Goal: Transaction & Acquisition: Purchase product/service

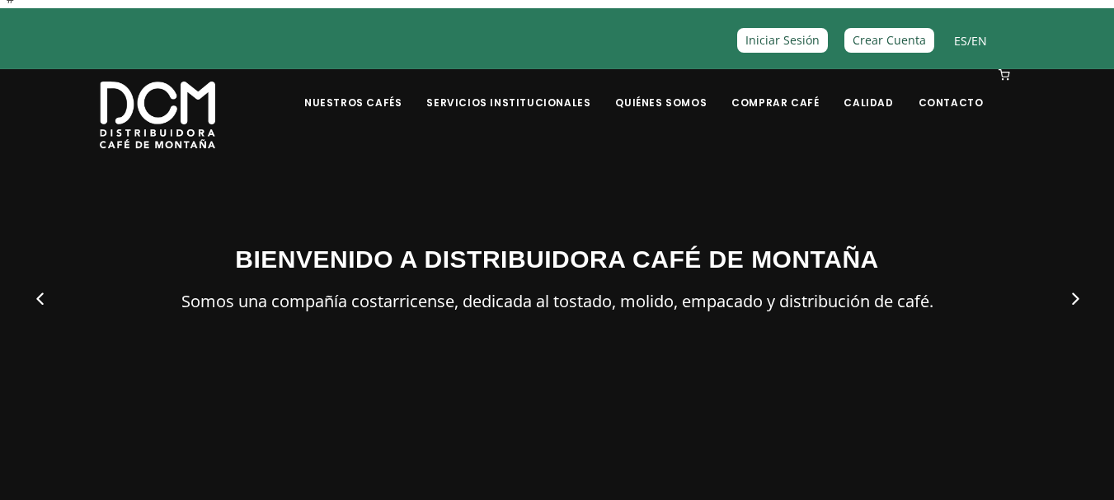
click at [319, 267] on h3 "BIENVENIDO A DISTRIBUIDORA CAFÉ DE MONTAÑA" at bounding box center [557, 259] width 915 height 37
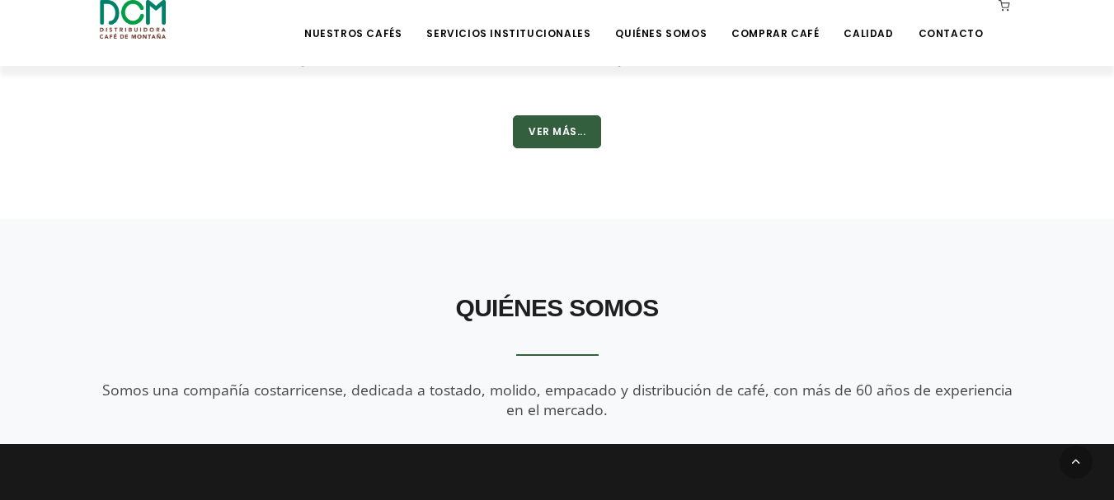
scroll to position [1456, 0]
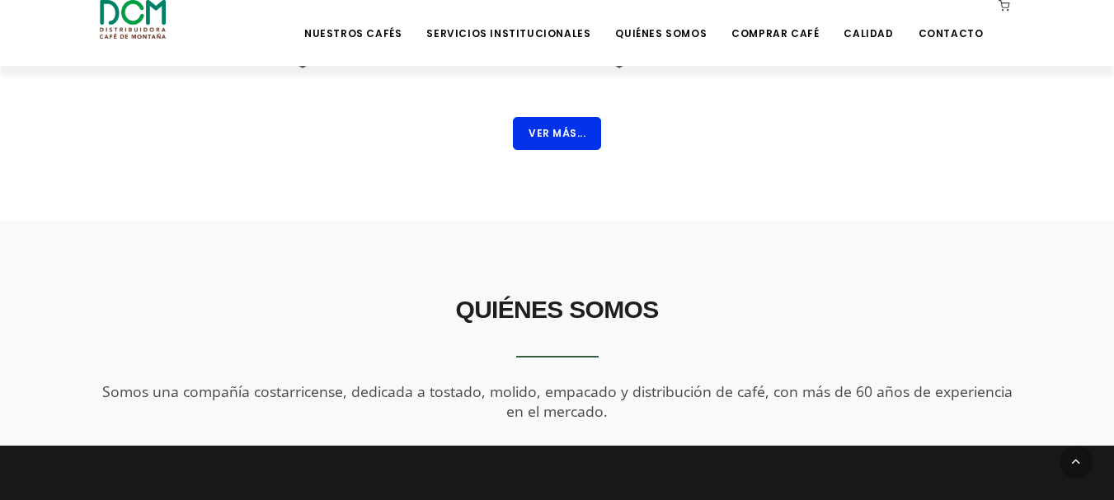
click at [579, 132] on button "Ver Más..." at bounding box center [557, 133] width 88 height 33
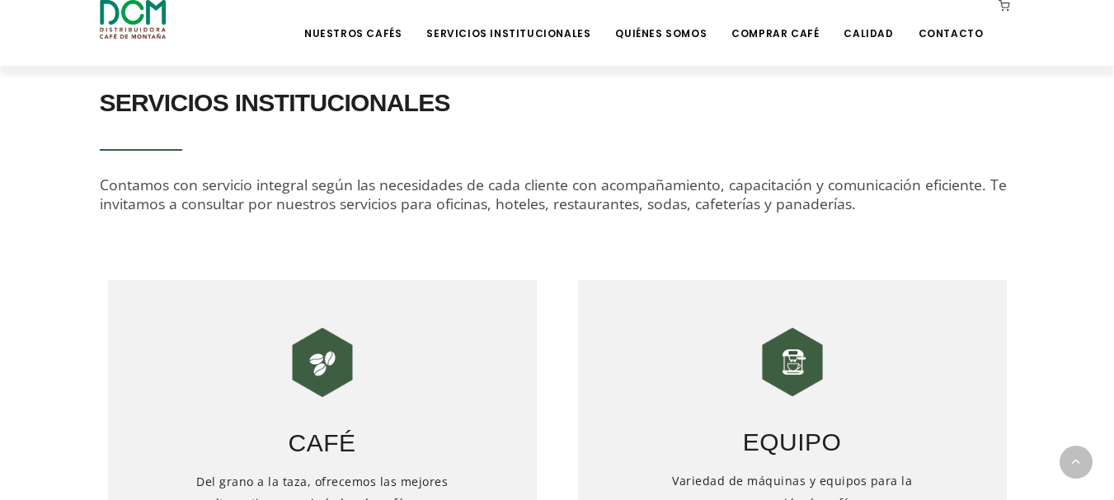
scroll to position [540, 0]
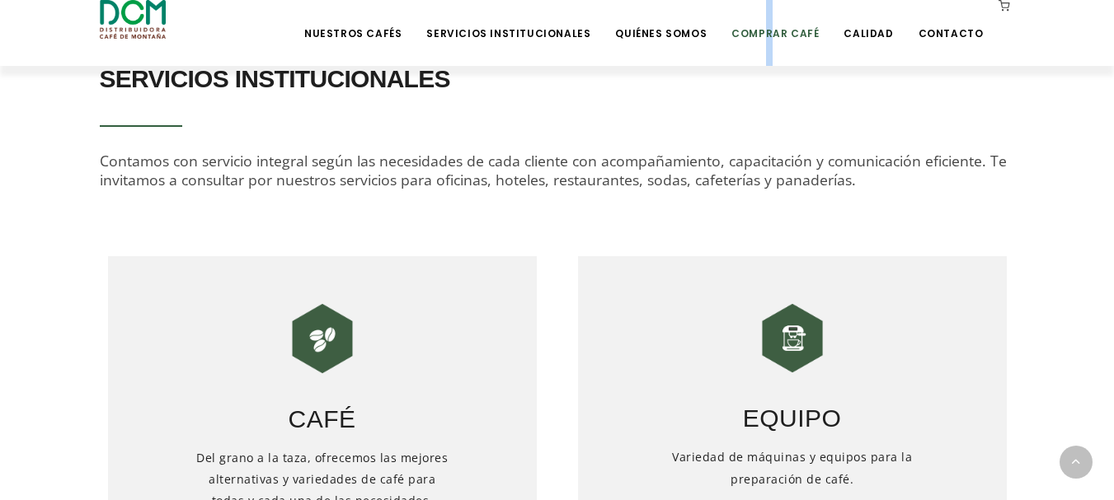
drag, startPoint x: 772, startPoint y: 44, endPoint x: 781, endPoint y: 36, distance: 11.1
click at [781, 36] on li "Comprar Café" at bounding box center [774, 33] width 107 height 66
click at [781, 36] on link "Comprar Café" at bounding box center [774, 21] width 107 height 39
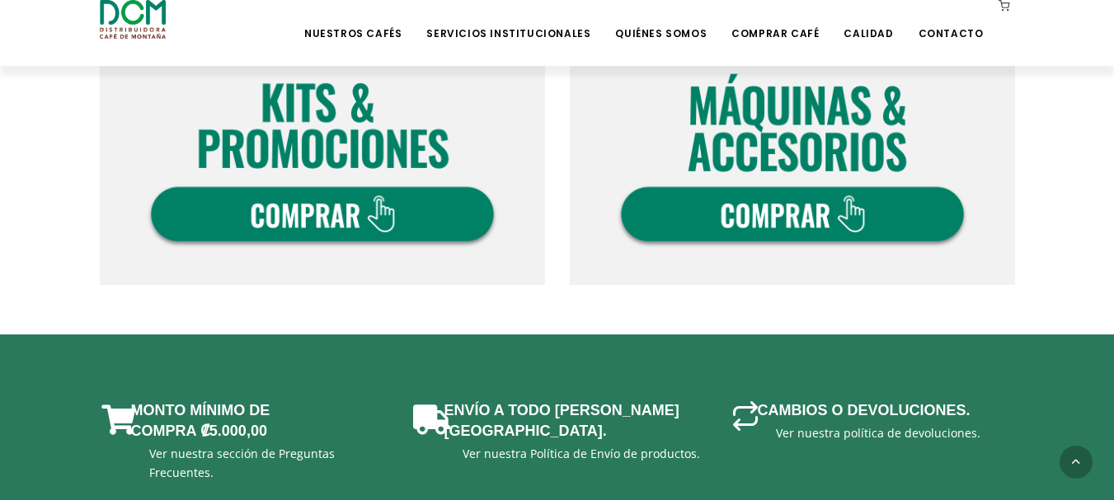
scroll to position [1245, 0]
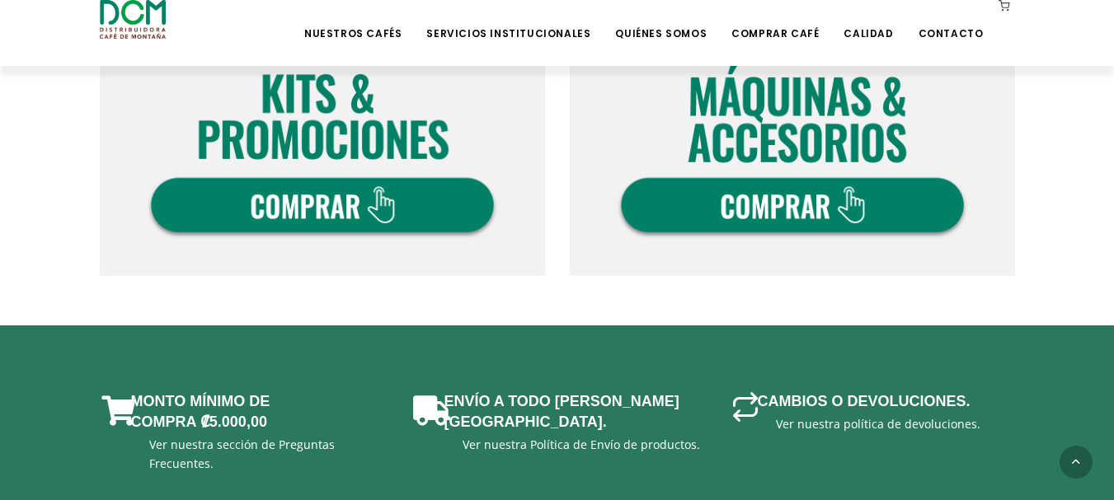
click at [357, 200] on img at bounding box center [322, 53] width 445 height 445
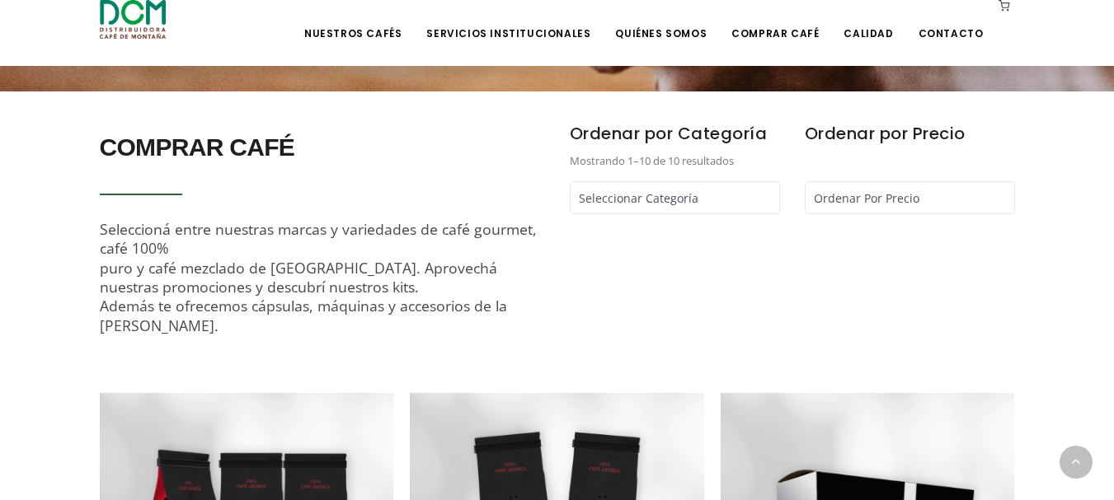
scroll to position [481, 0]
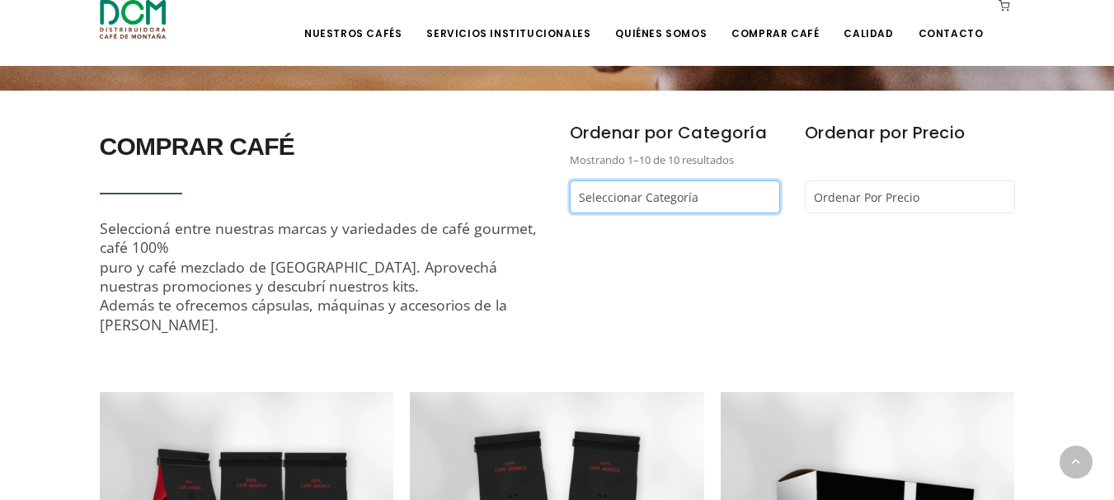
click at [629, 190] on select "Seleccionar Categoría Cápsulas Café - Café Segafredo - Café Kapiwo - Café Monta…" at bounding box center [675, 197] width 210 height 33
select select "/comprar-cafe?tipo=2"
click at [570, 181] on select "Seleccionar Categoría Cápsulas Café - Café Segafredo - Café Kapiwo - Café Monta…" at bounding box center [675, 197] width 210 height 33
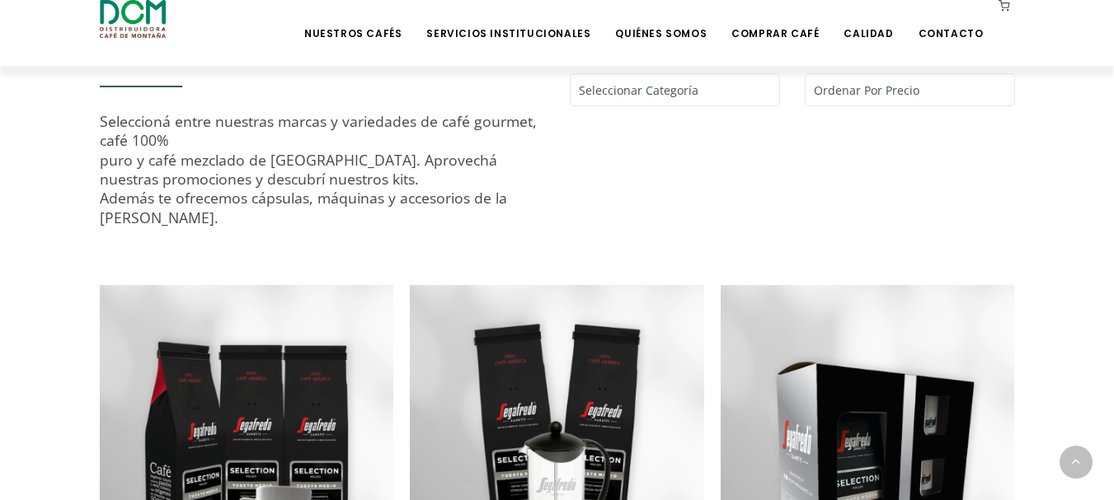
scroll to position [597, 0]
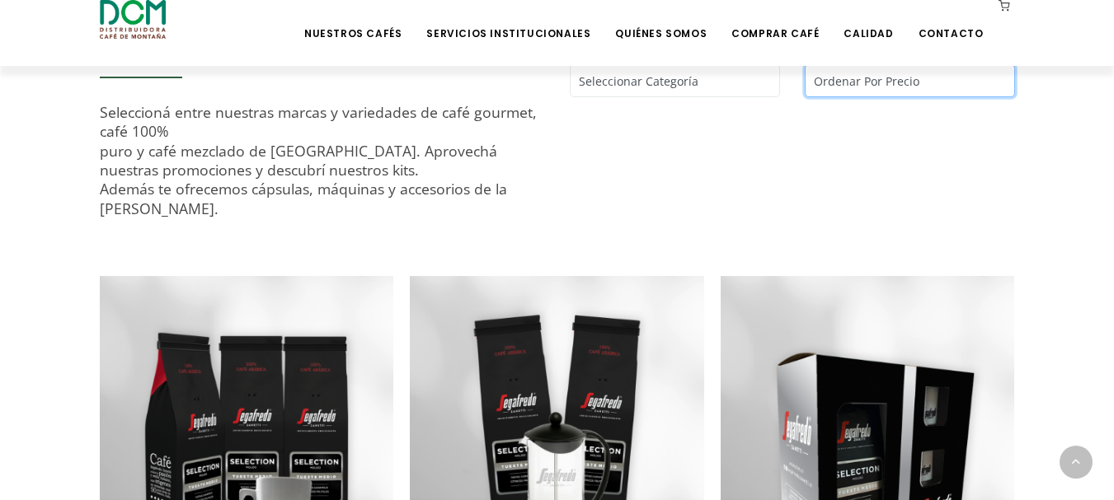
click at [856, 77] on select "Ordenar Por Precio Más bajo primero Más alto primero" at bounding box center [909, 80] width 210 height 33
select select "/comprar-cafe?price=lowest"
click at [804, 64] on select "Ordenar Por Precio Más bajo primero Más alto primero" at bounding box center [909, 80] width 210 height 33
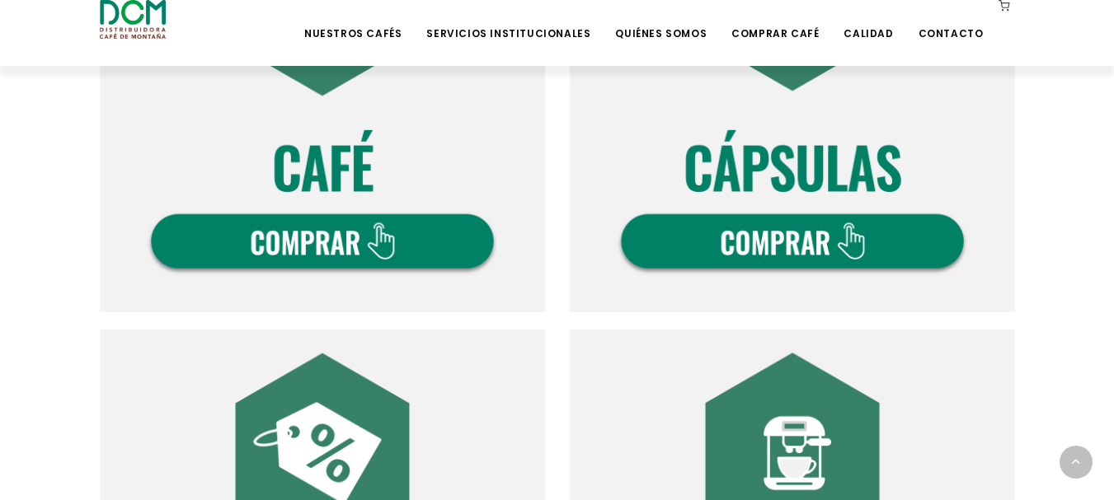
scroll to position [747, 0]
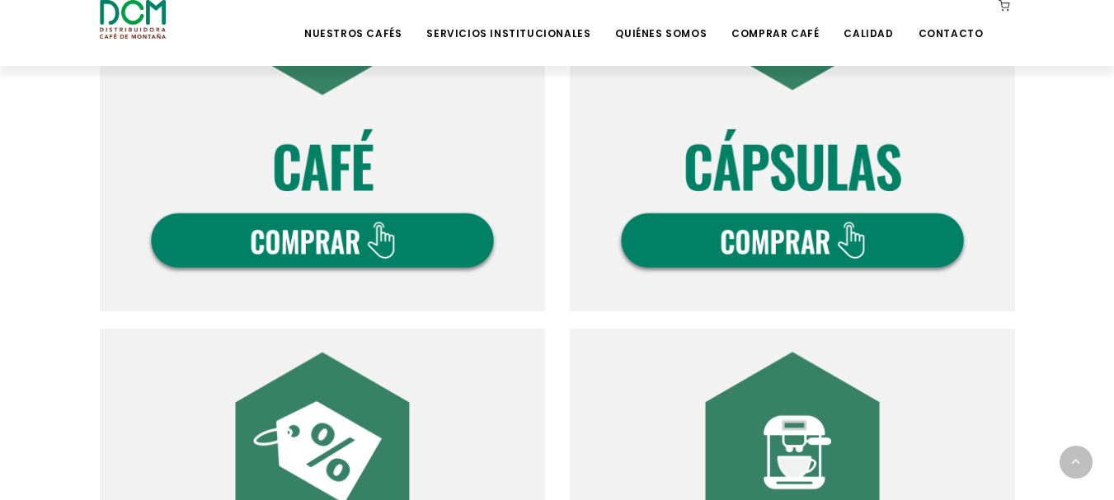
click at [364, 222] on img at bounding box center [322, 88] width 445 height 445
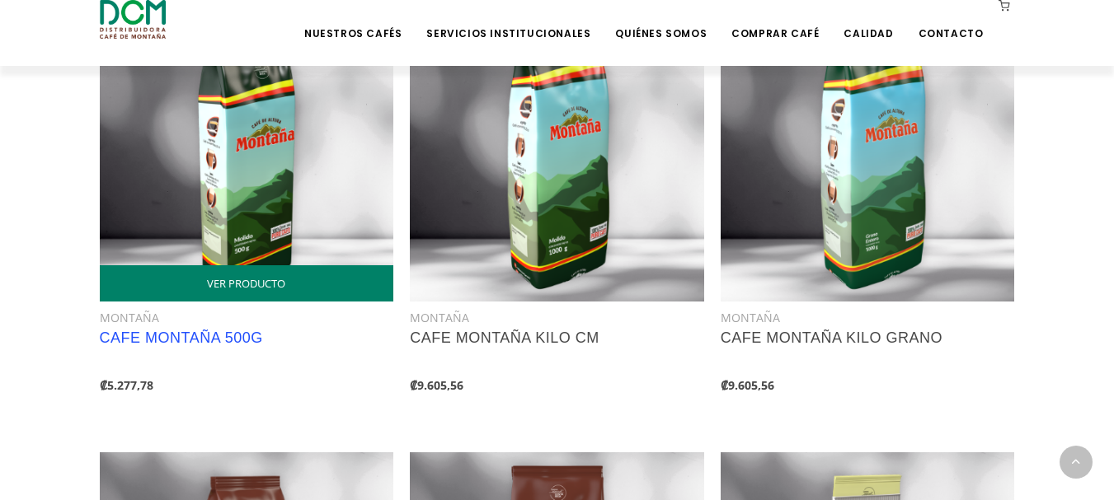
scroll to position [1307, 0]
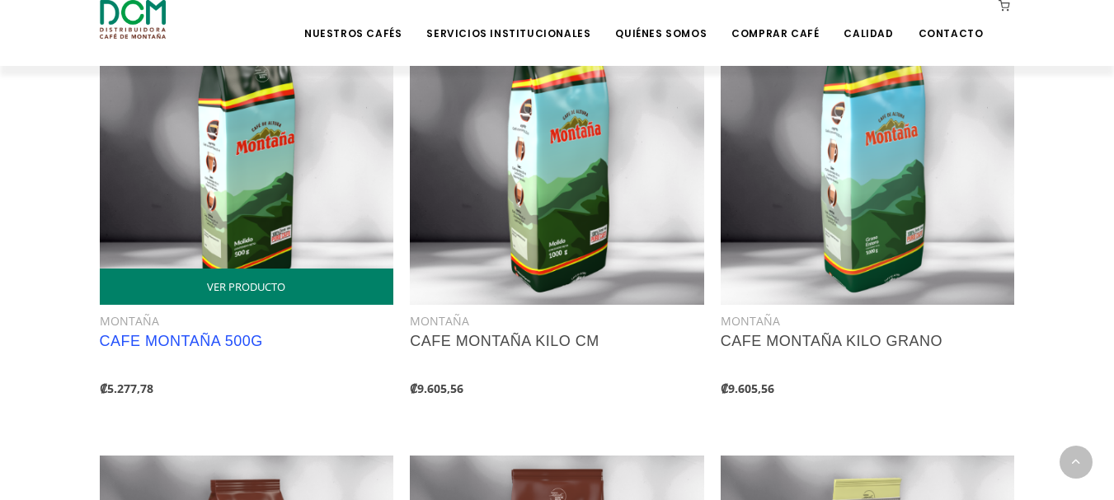
click at [186, 336] on link "CAFE MONTAÑA 500G" at bounding box center [181, 341] width 163 height 16
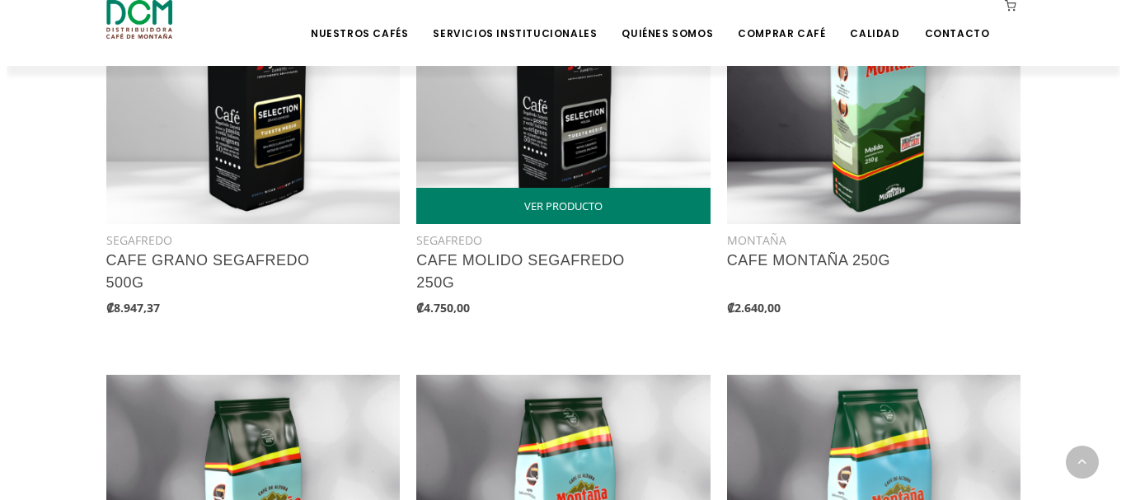
scroll to position [944, 0]
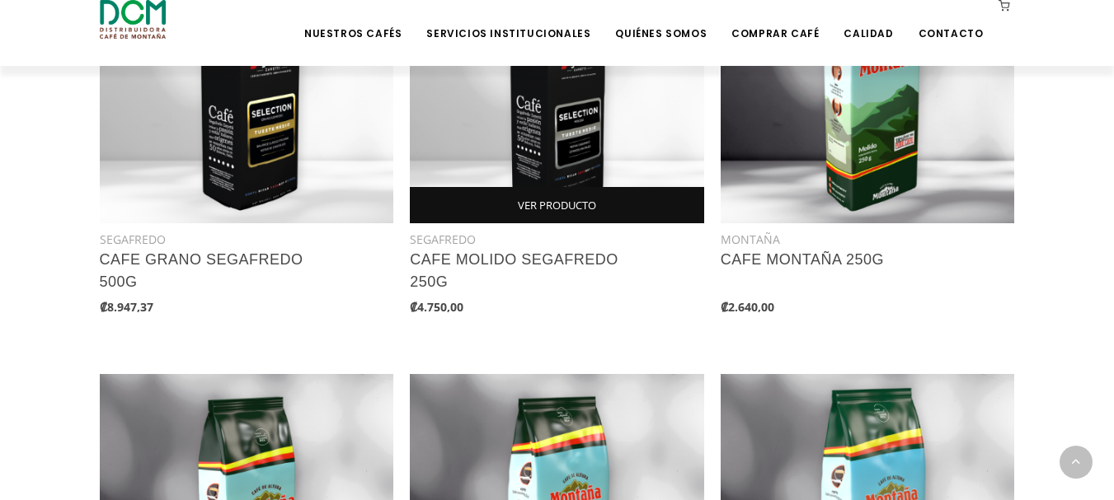
click at [575, 204] on link "VER PRODUCTO" at bounding box center [557, 205] width 294 height 36
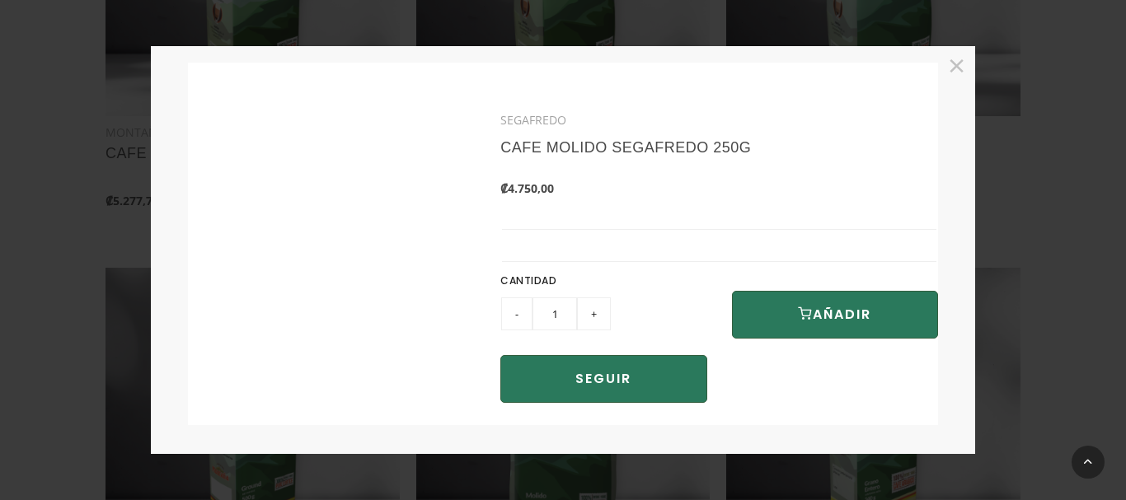
scroll to position [392, 0]
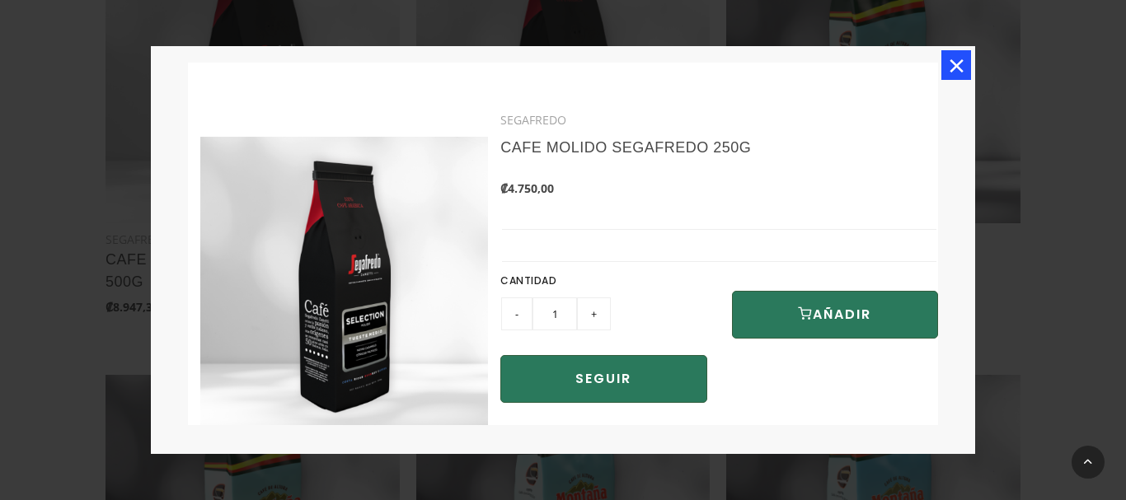
click at [956, 58] on button "×" at bounding box center [956, 65] width 30 height 30
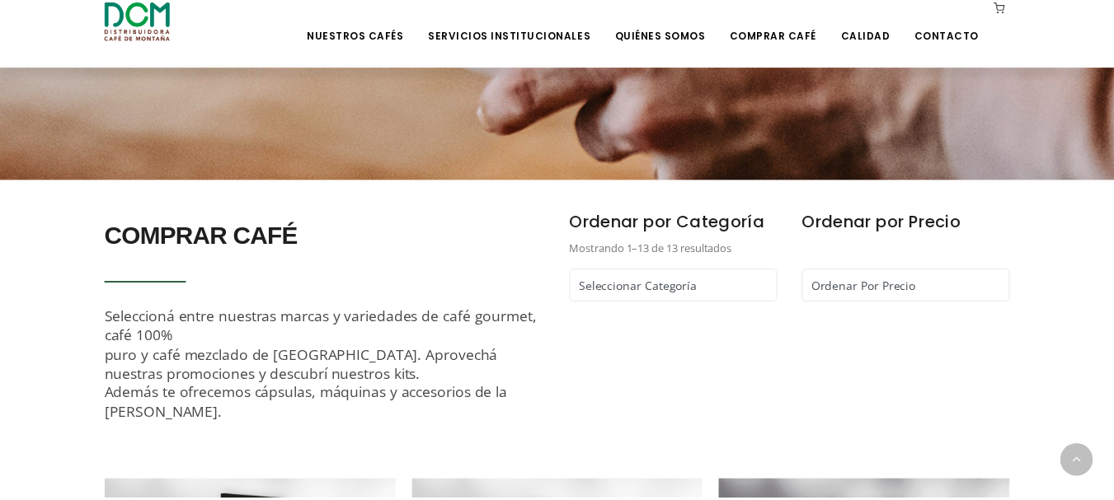
scroll to position [36, 0]
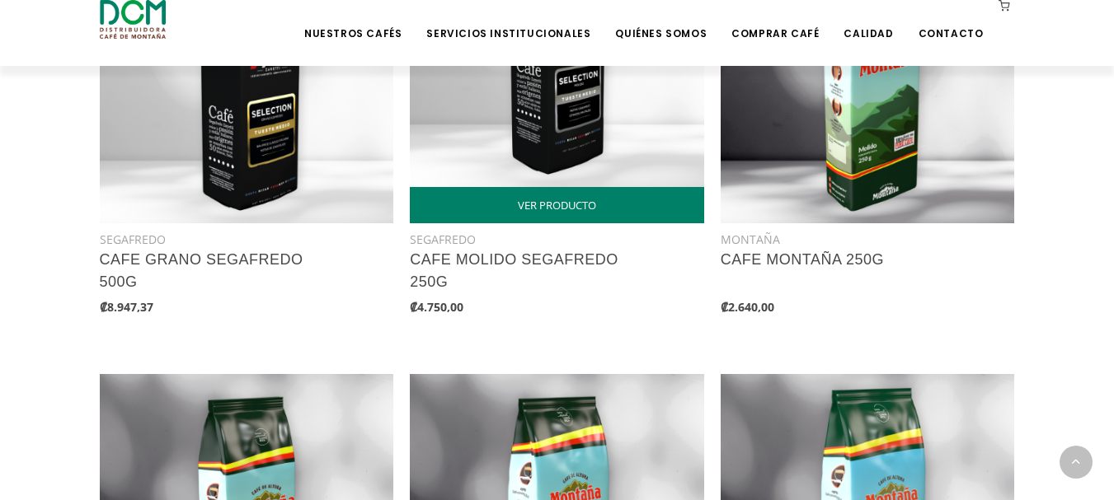
click at [956, 58] on li "Contacto" at bounding box center [950, 33] width 85 height 66
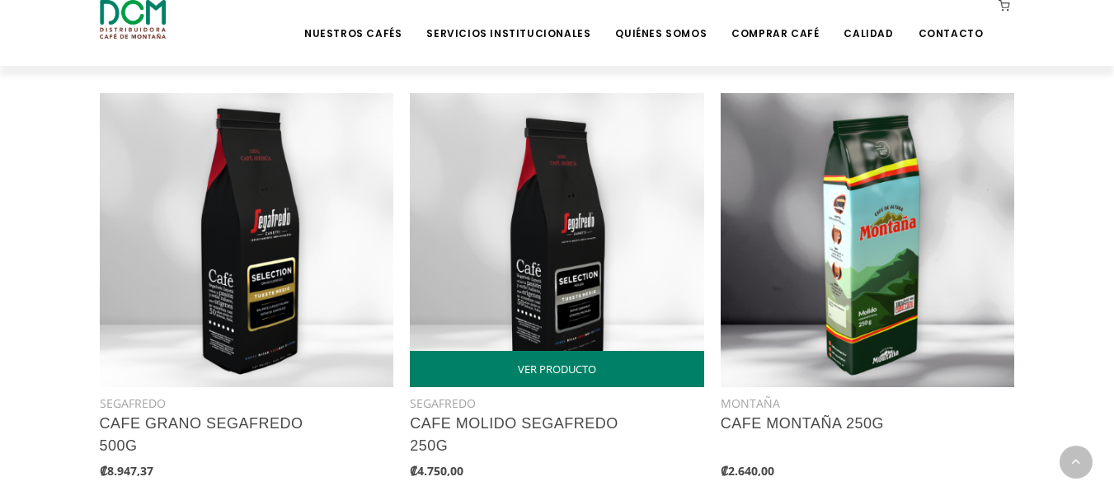
scroll to position [721, 0]
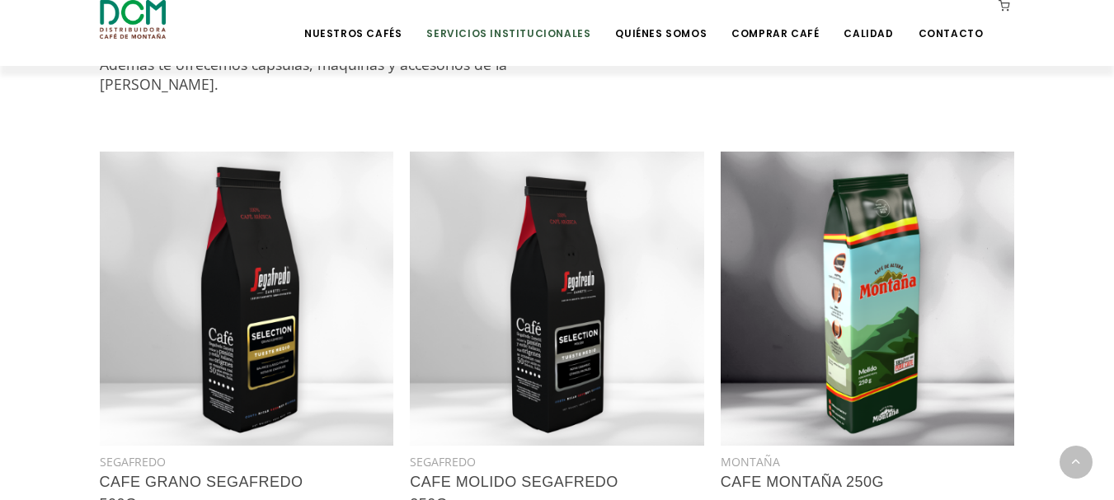
click at [576, 35] on link "Servicios Institucionales" at bounding box center [508, 21] width 184 height 39
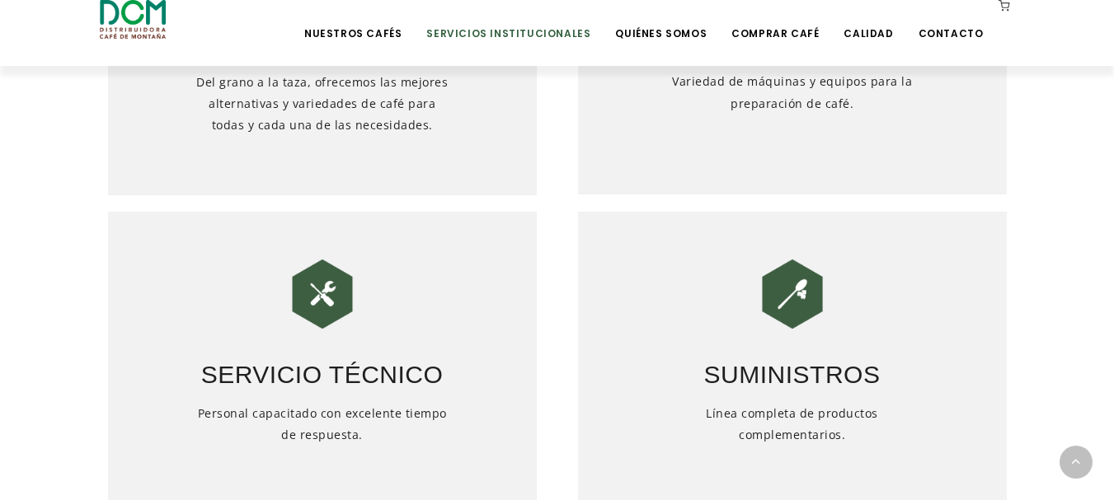
scroll to position [915, 0]
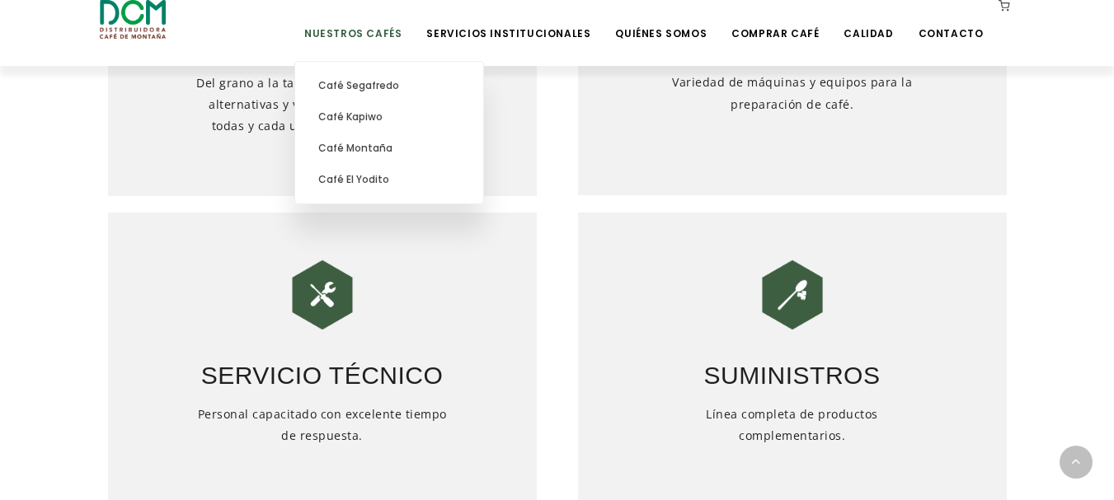
click at [387, 23] on link "Nuestros Cafés" at bounding box center [352, 21] width 117 height 39
click at [410, 146] on link "Café Montaña" at bounding box center [388, 148] width 171 height 31
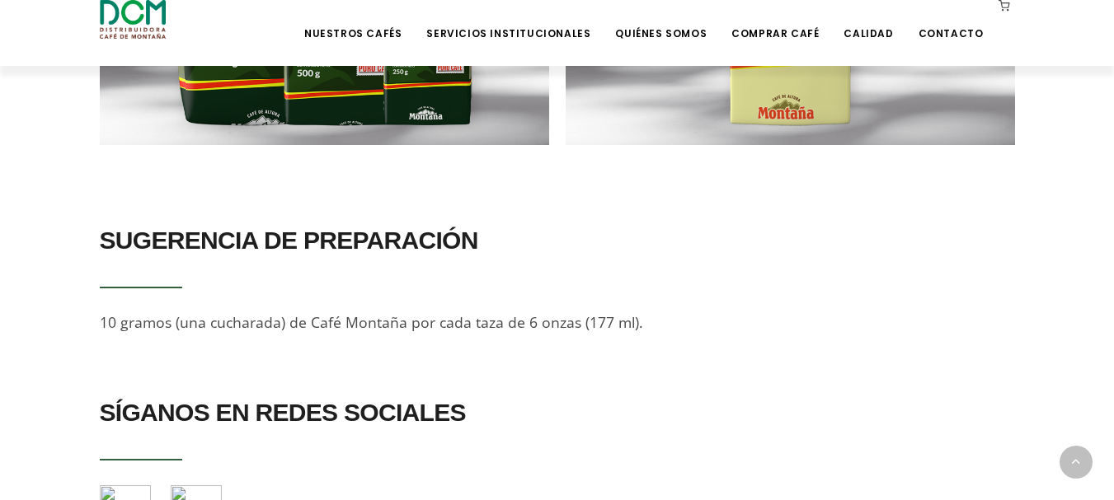
scroll to position [1417, 0]
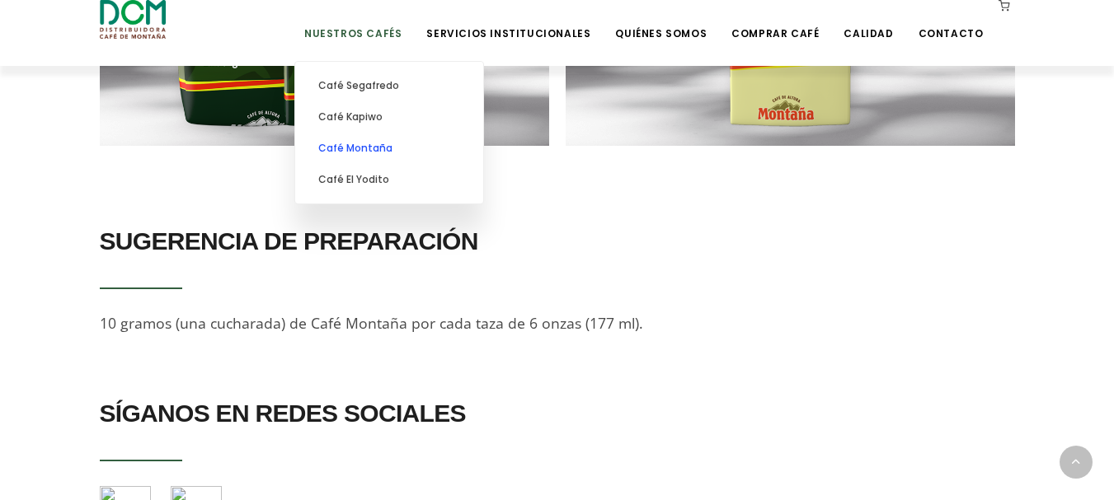
click at [406, 162] on link "Café Montaña" at bounding box center [388, 148] width 171 height 31
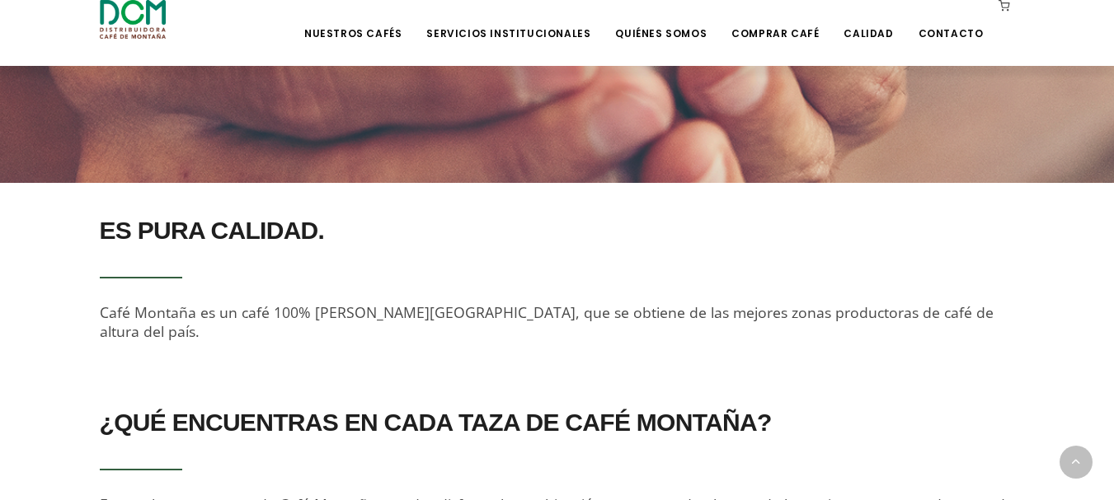
scroll to position [420, 0]
